Goal: Find contact information: Find contact information

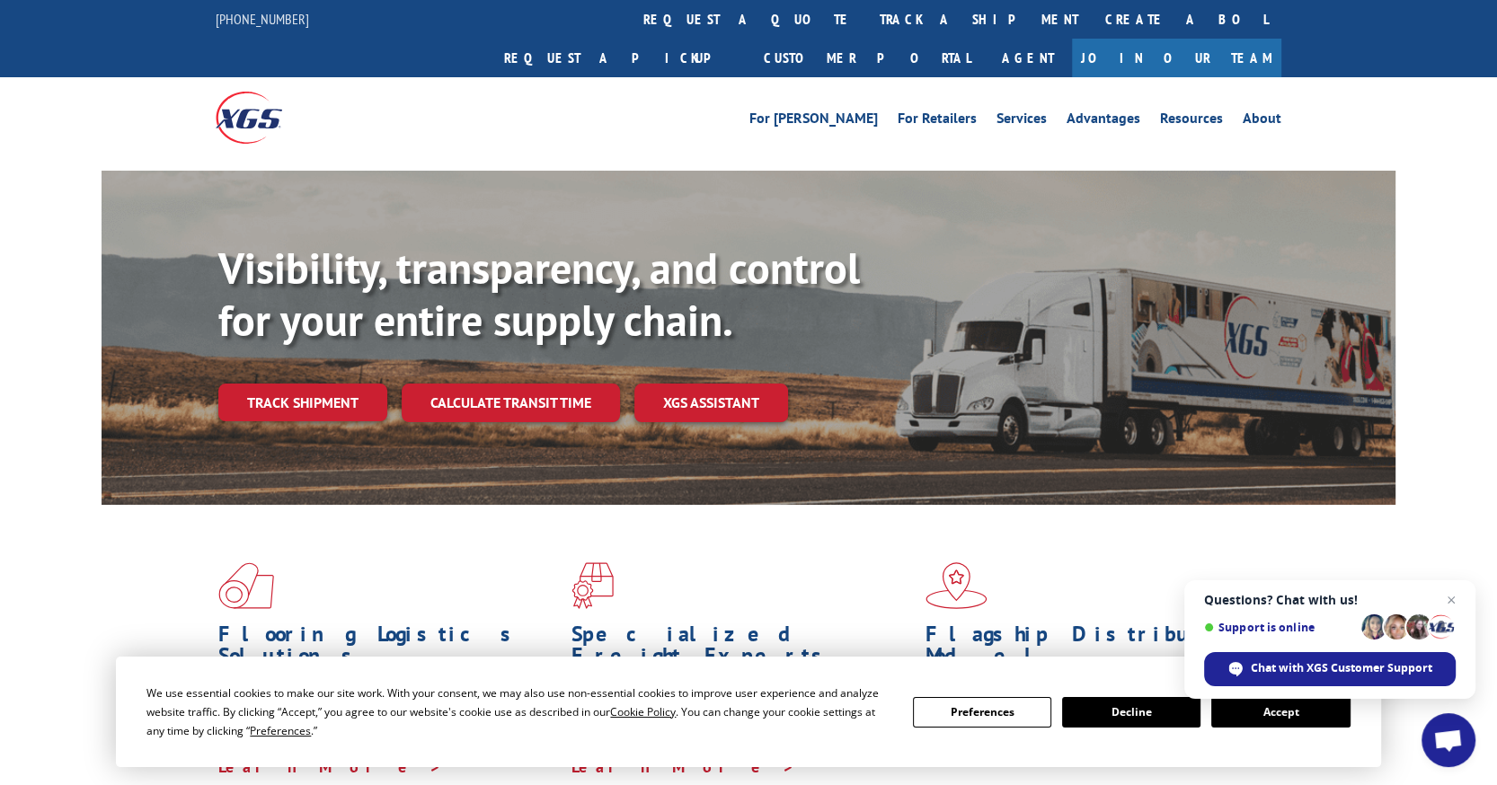
click at [1279, 713] on button "Accept" at bounding box center [1280, 712] width 138 height 31
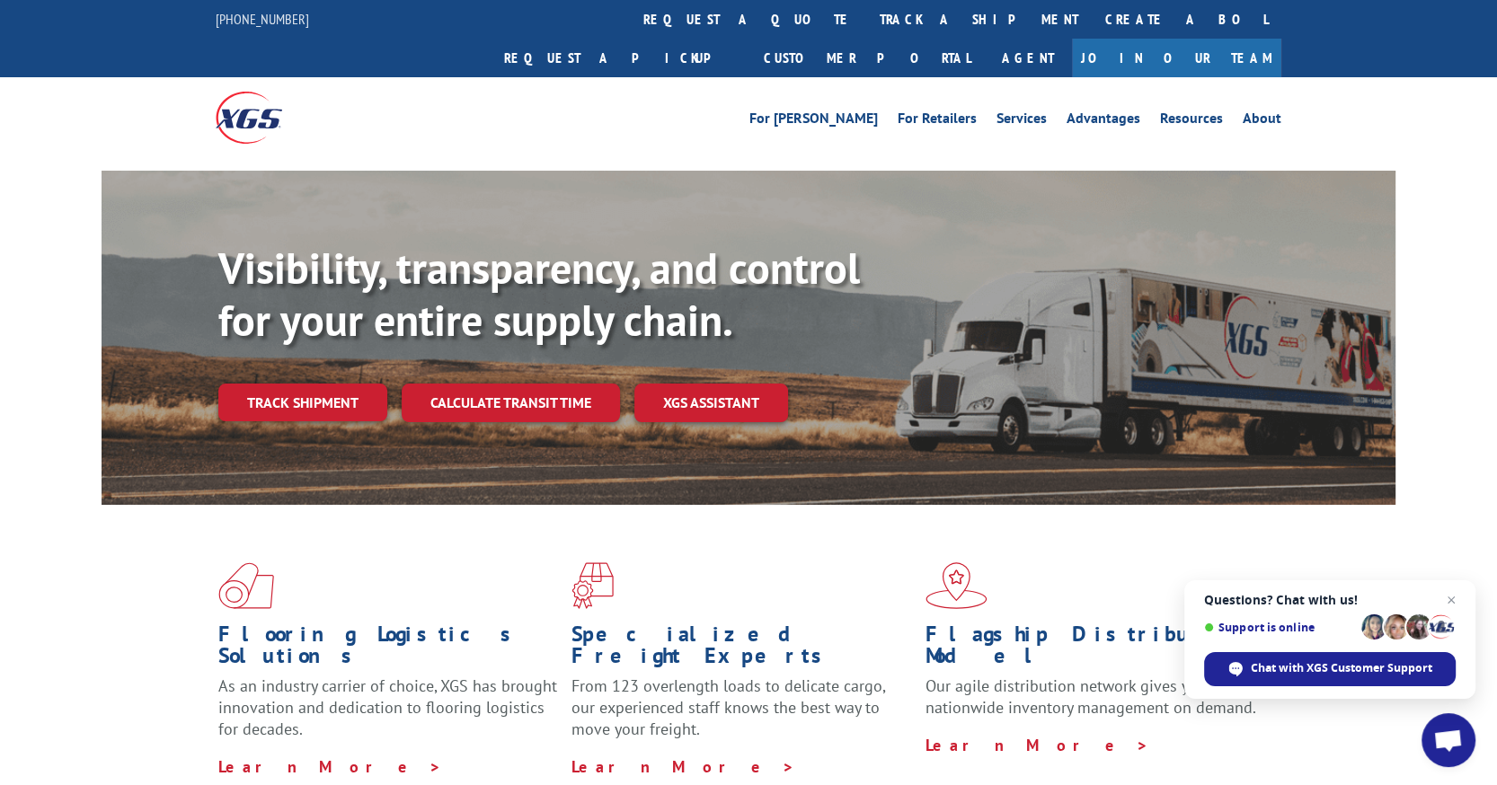
click at [1217, 39] on link "Join Our Team" at bounding box center [1176, 58] width 209 height 39
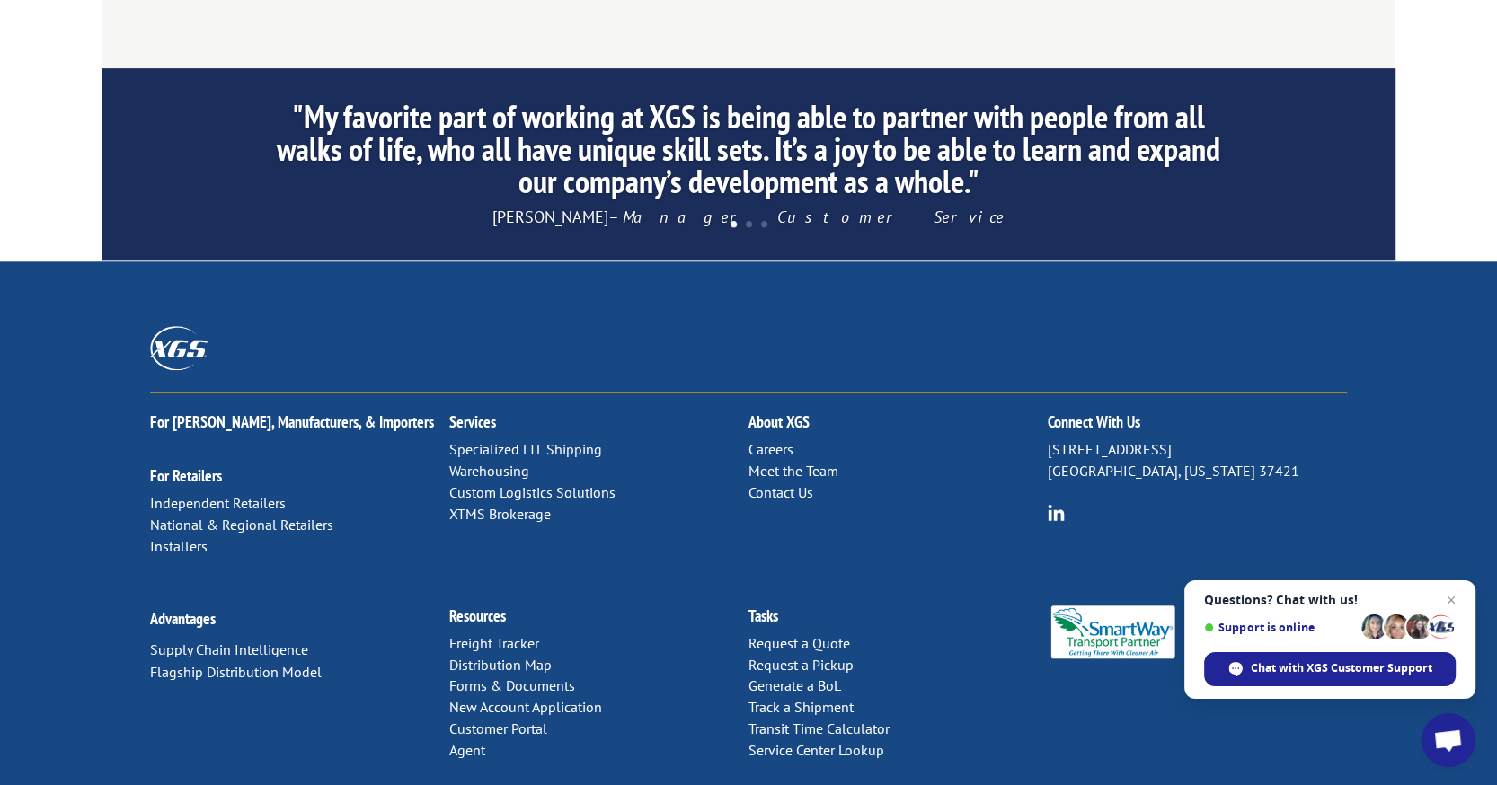
scroll to position [1779, 0]
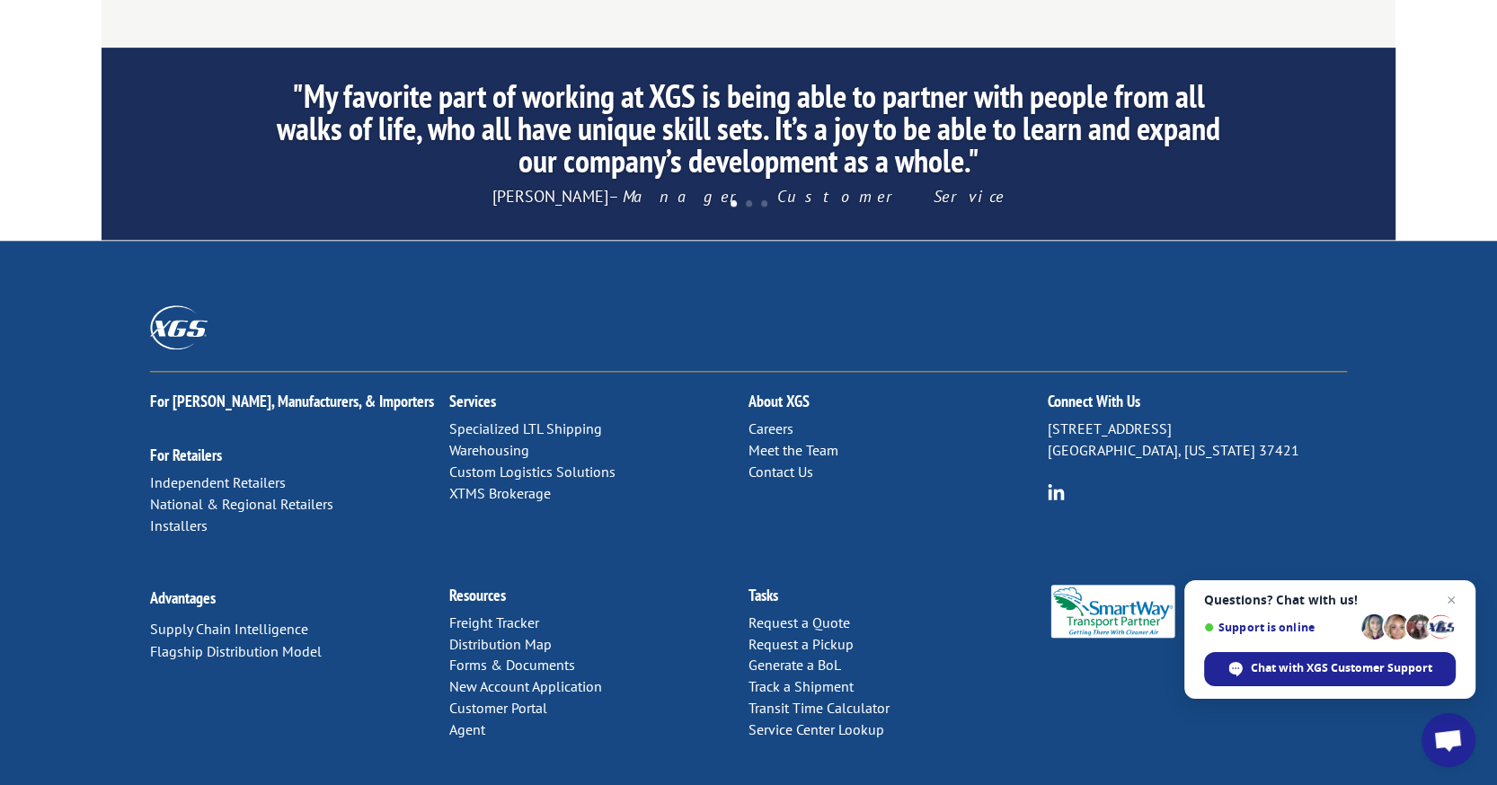
click at [777, 463] on link "Contact Us" at bounding box center [780, 472] width 65 height 18
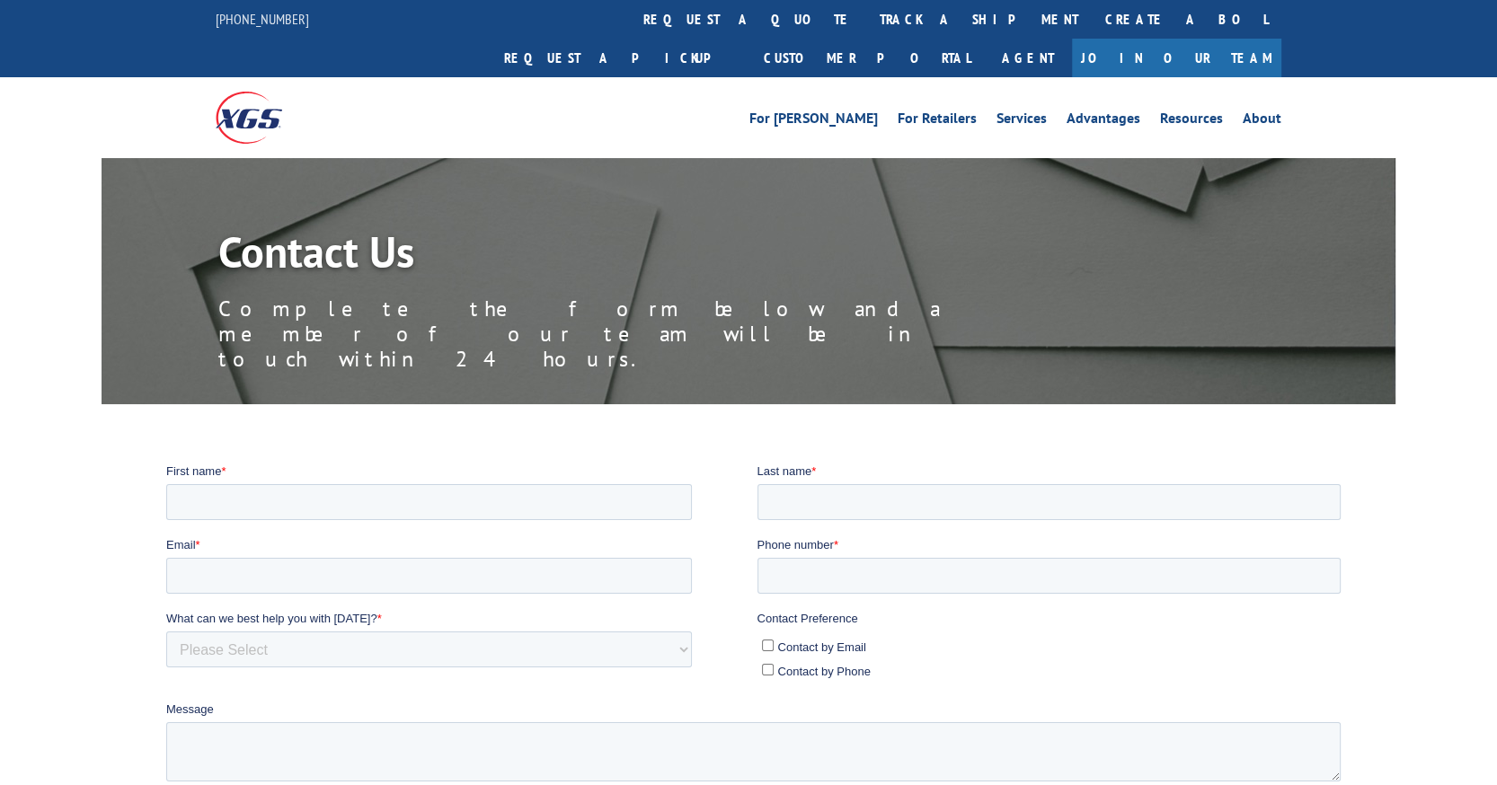
scroll to position [449, 0]
